Goal: Information Seeking & Learning: Check status

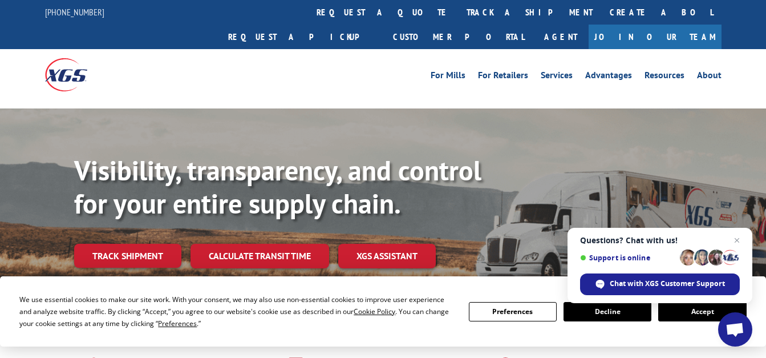
click at [679, 317] on button "Accept" at bounding box center [702, 311] width 88 height 19
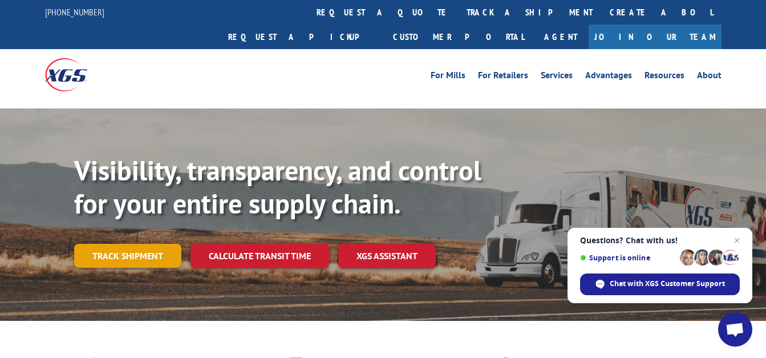
click at [167, 244] on link "Track shipment" at bounding box center [127, 256] width 107 height 24
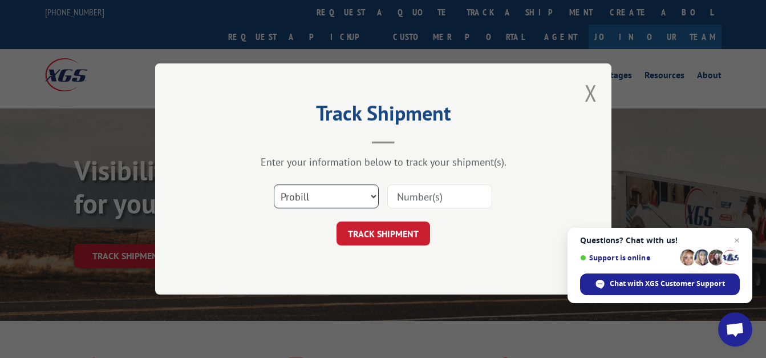
click at [322, 193] on select "Select category... Probill BOL PO" at bounding box center [326, 196] width 105 height 24
select select "po"
click at [274, 184] on select "Select category... Probill BOL PO" at bounding box center [326, 196] width 105 height 24
click at [422, 197] on input at bounding box center [439, 196] width 105 height 24
type input "092325"
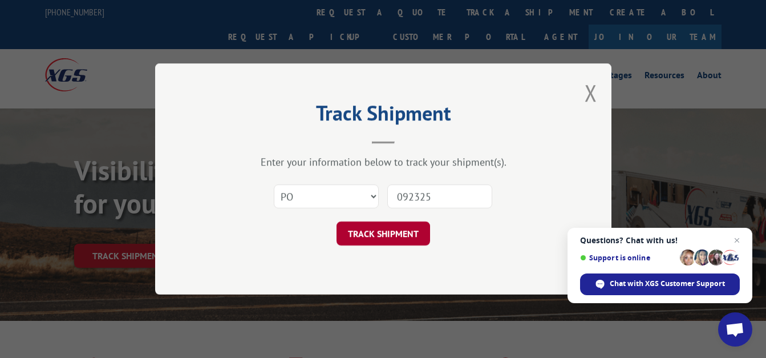
click at [392, 237] on button "TRACK SHIPMENT" at bounding box center [384, 233] width 94 height 24
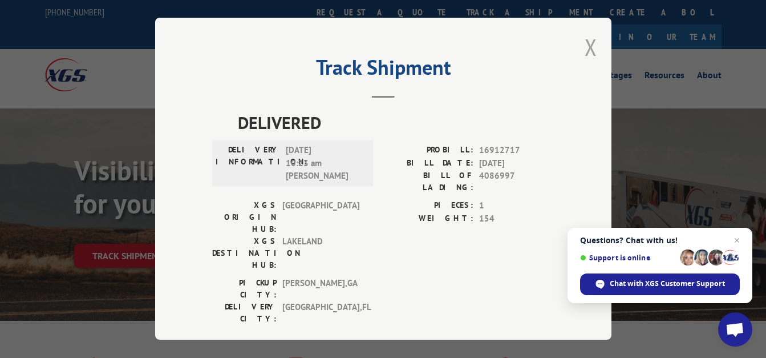
click at [587, 42] on button "Close modal" at bounding box center [591, 47] width 13 height 30
